Goal: Transaction & Acquisition: Purchase product/service

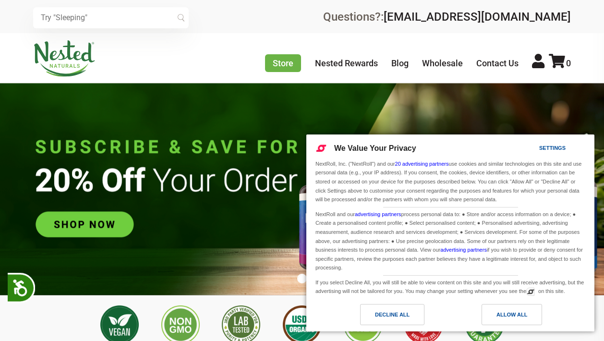
scroll to position [0, 337]
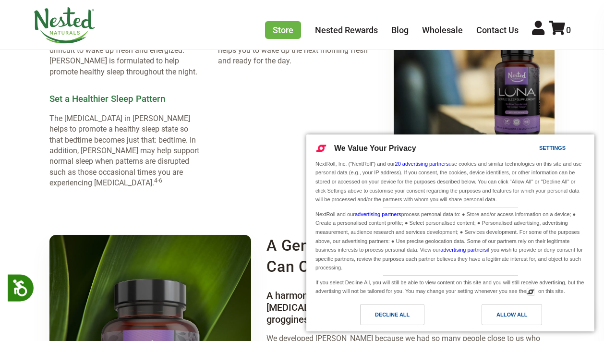
scroll to position [1363, 0]
